Goal: Find specific page/section: Find specific page/section

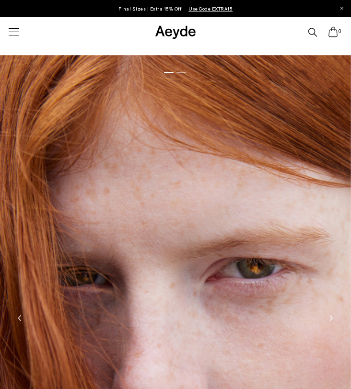
scroll to position [2375, 0]
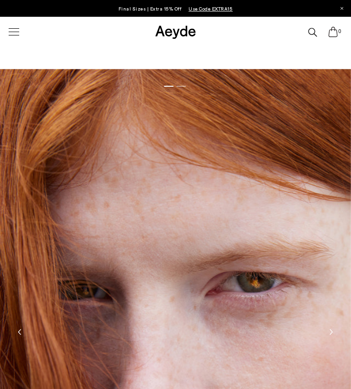
click at [13, 30] on div at bounding box center [14, 31] width 20 height 17
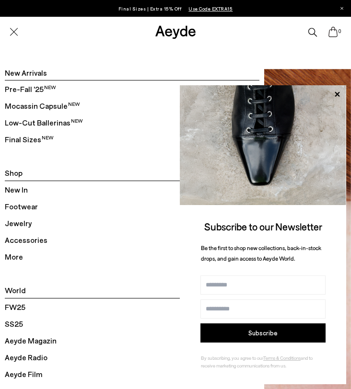
click at [32, 139] on span "Final Sizes" at bounding box center [29, 139] width 49 height 12
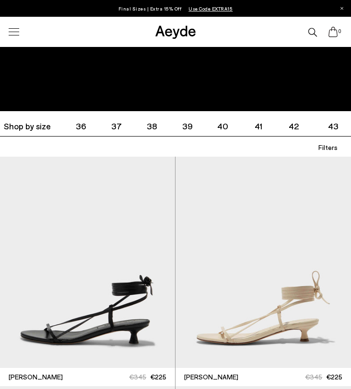
scroll to position [104, 0]
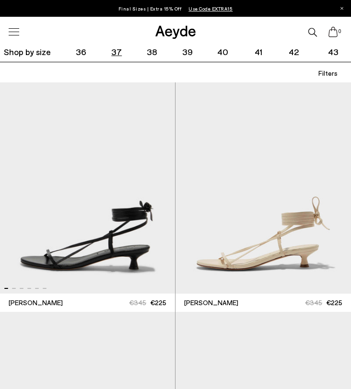
scroll to position [161, 0]
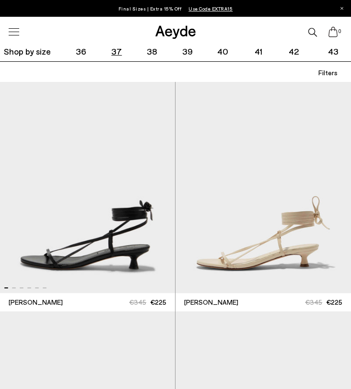
click at [116, 52] on span "37" at bounding box center [116, 51] width 11 height 11
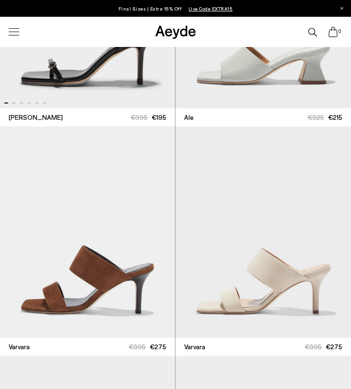
scroll to position [1751, 0]
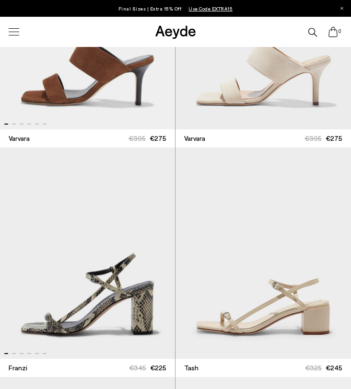
scroll to position [1925, 0]
